Goal: Transaction & Acquisition: Purchase product/service

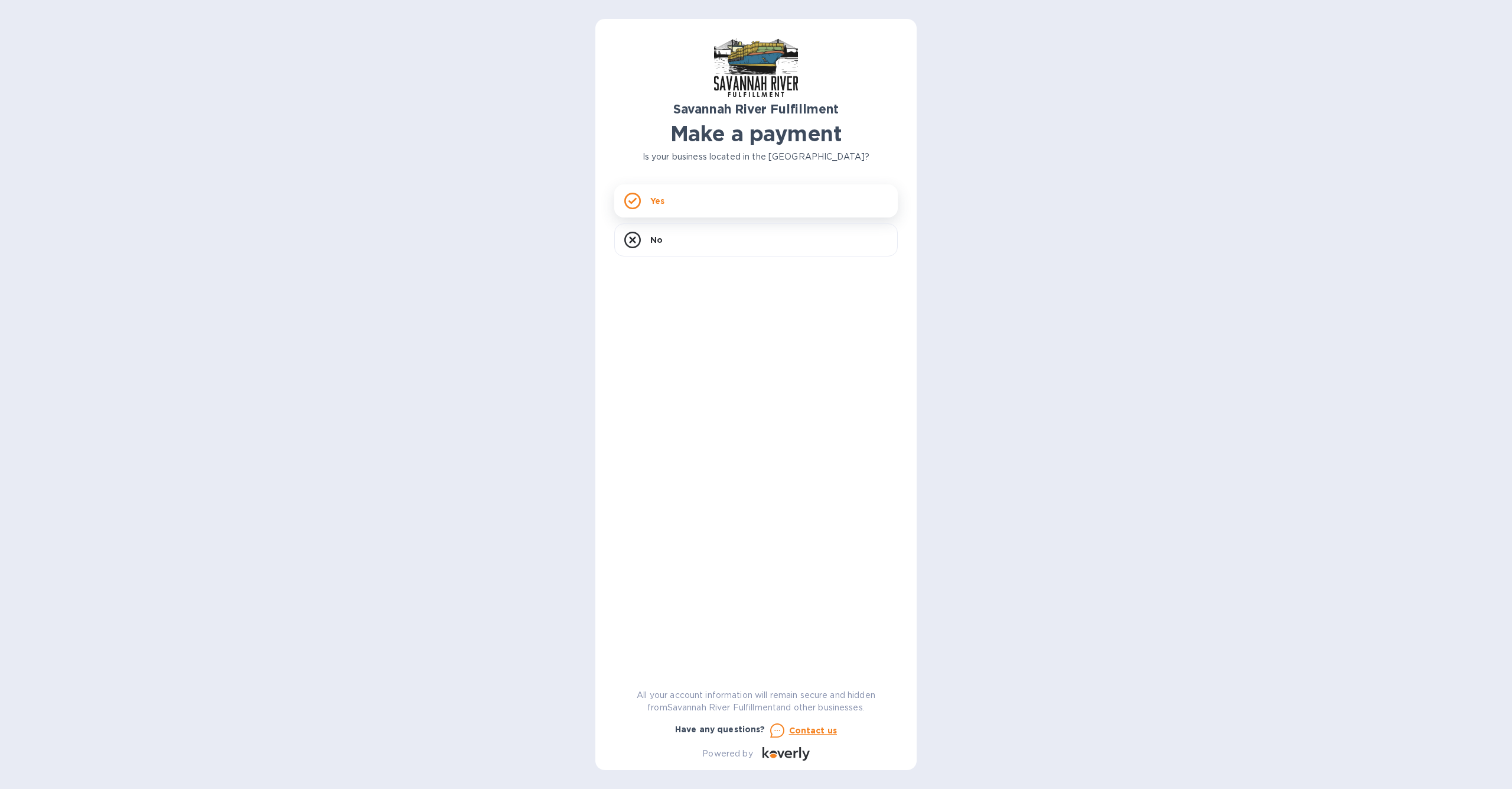
click at [663, 198] on p "Yes" at bounding box center [658, 201] width 15 height 12
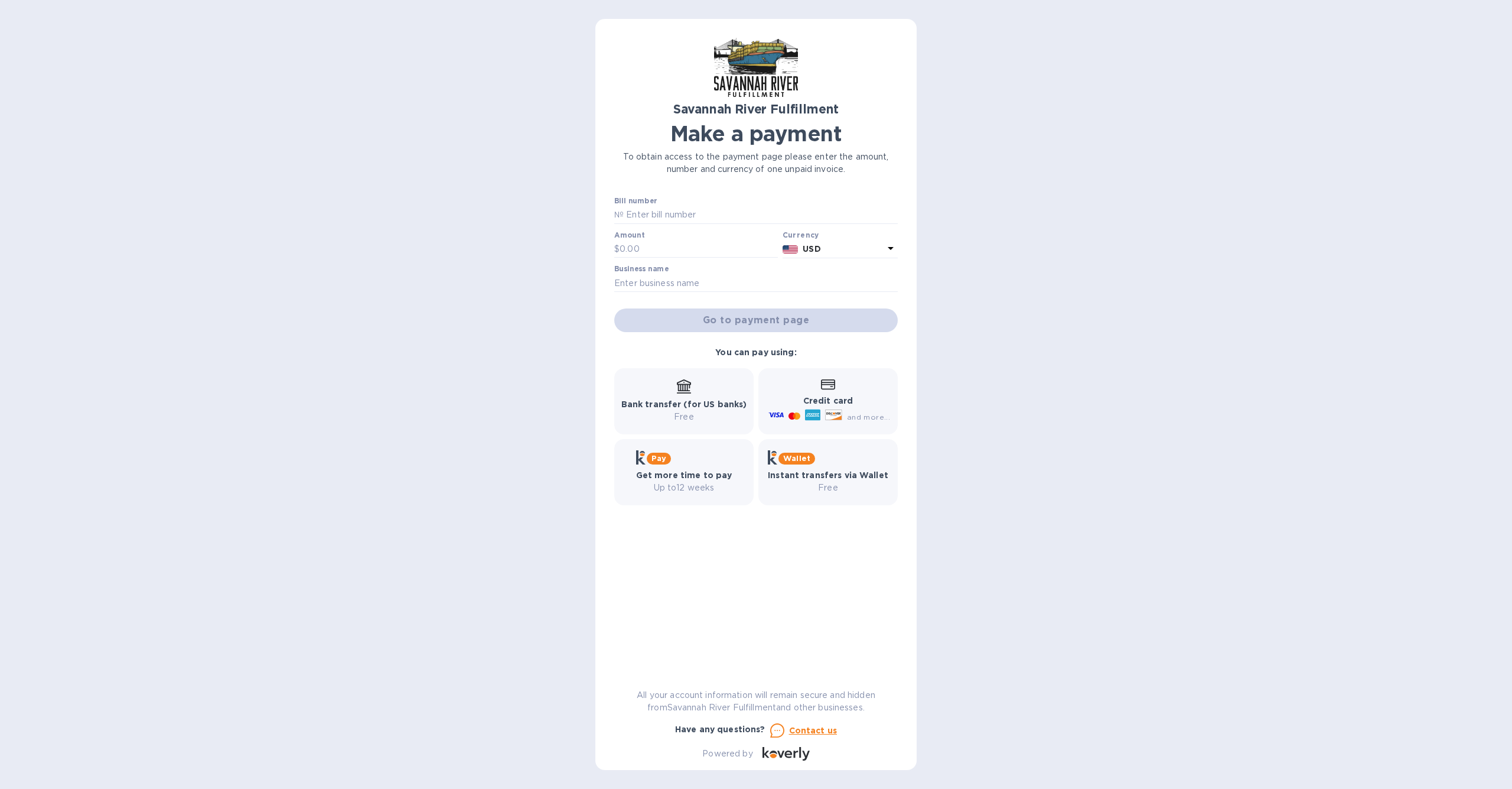
click at [675, 238] on div "Amount $" at bounding box center [696, 245] width 163 height 28
click at [671, 244] on input "text" at bounding box center [699, 249] width 159 height 18
click at [671, 244] on input "1,716" at bounding box center [699, 249] width 159 height 18
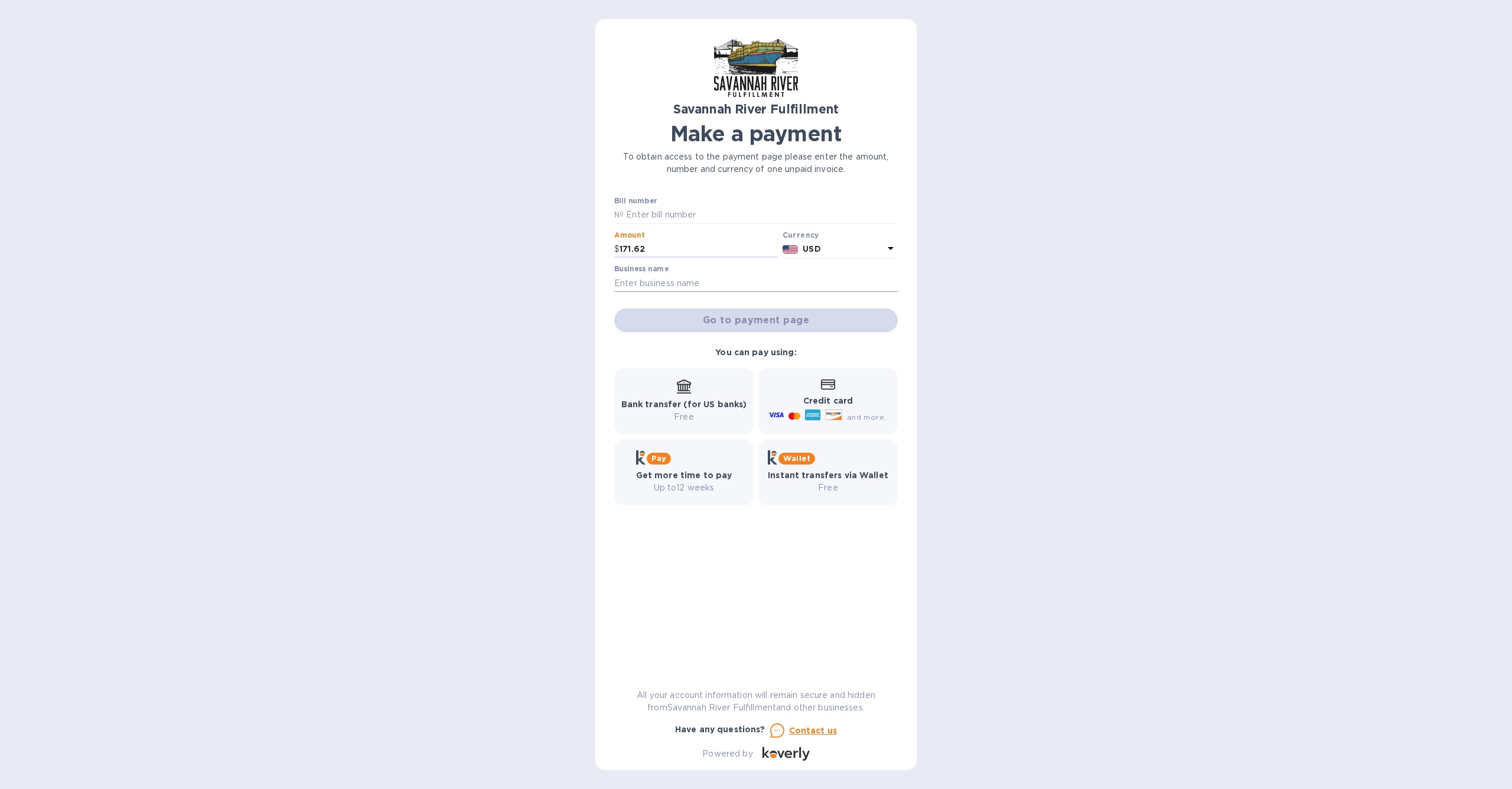
type input "171.62"
click at [669, 277] on input "text" at bounding box center [756, 283] width 284 height 18
type input "[PERSON_NAME] Group"
paste input "4617"
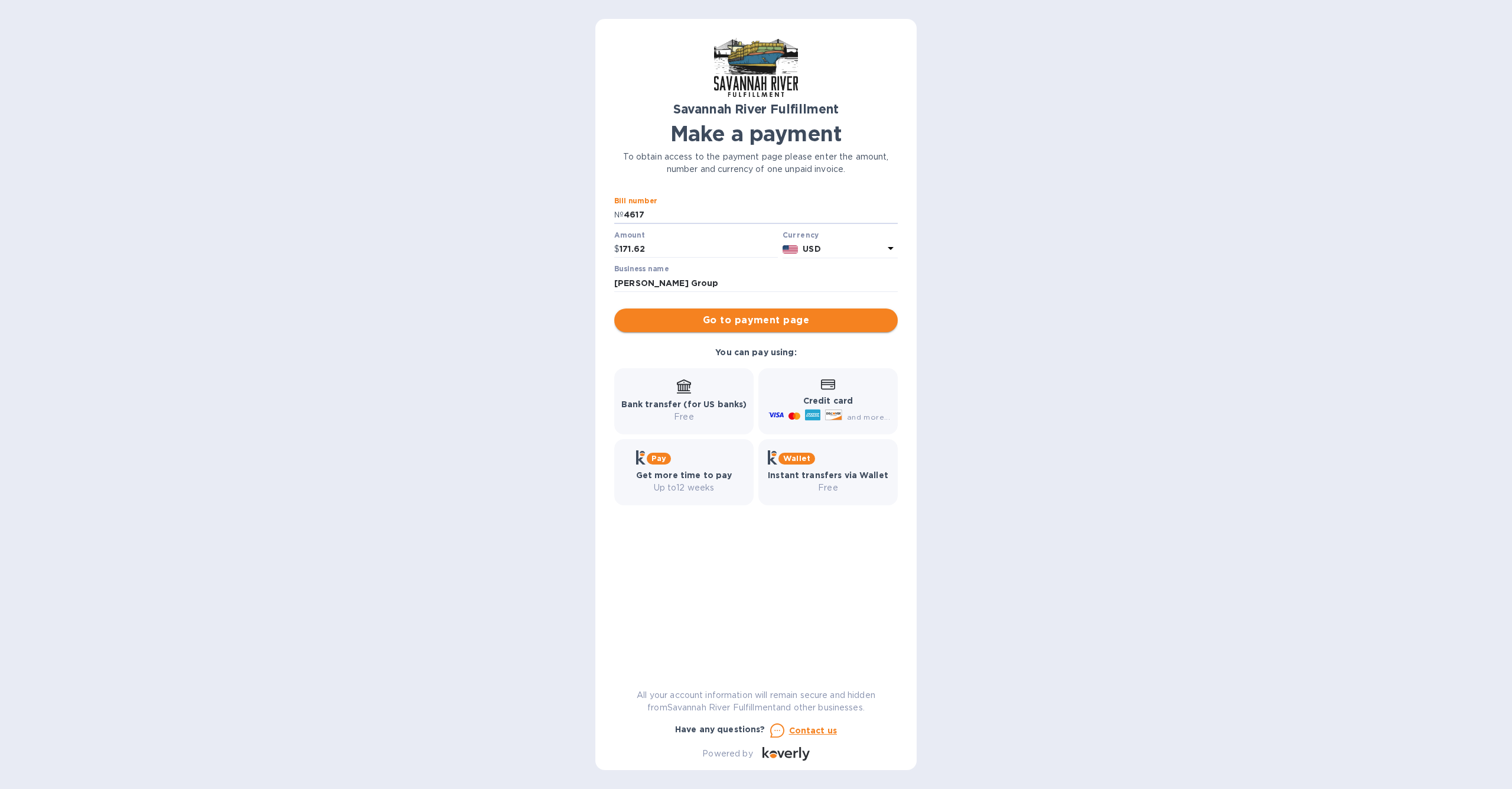
type input "4617"
click at [736, 323] on span "Go to payment page" at bounding box center [756, 320] width 265 height 15
